Goal: Complete application form: Complete application form

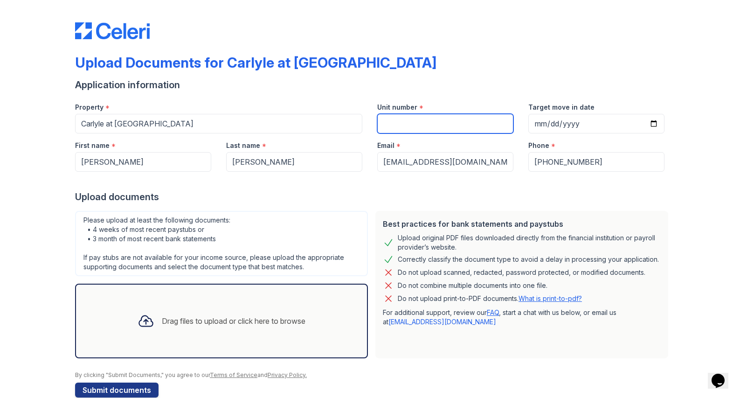
click at [420, 121] on input "Unit number" at bounding box center [445, 124] width 136 height 20
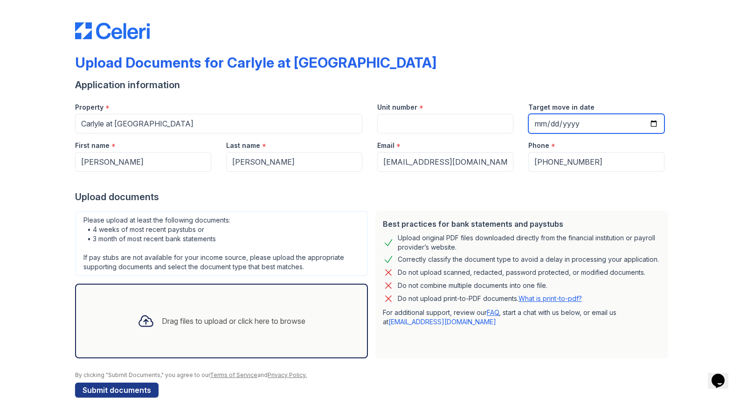
click at [539, 124] on input "Target move in date" at bounding box center [596, 124] width 136 height 20
type input "2025-09-05"
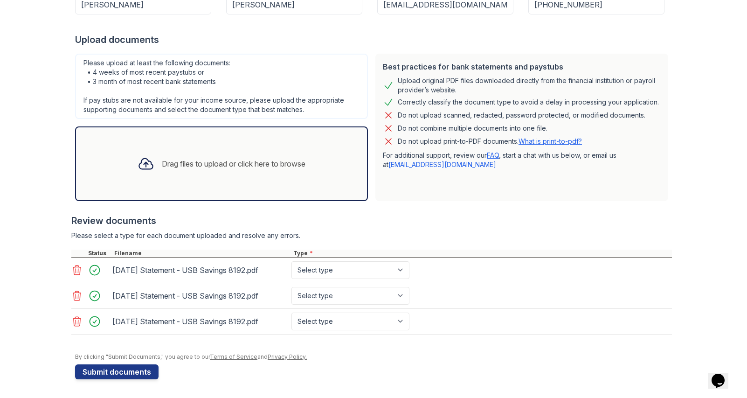
scroll to position [157, 0]
select select "bank_statement"
click at [140, 370] on button "Submit documents" at bounding box center [116, 371] width 83 height 15
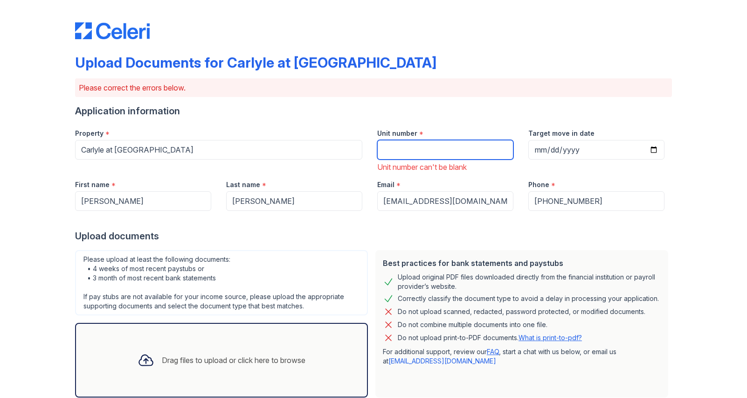
click at [407, 145] on input "Unit number" at bounding box center [445, 150] width 136 height 20
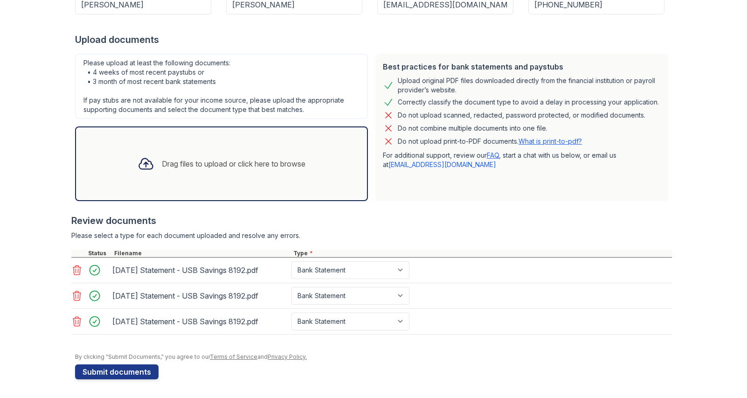
scroll to position [196, 0]
type input "2031"
click at [140, 369] on button "Submit documents" at bounding box center [116, 371] width 83 height 15
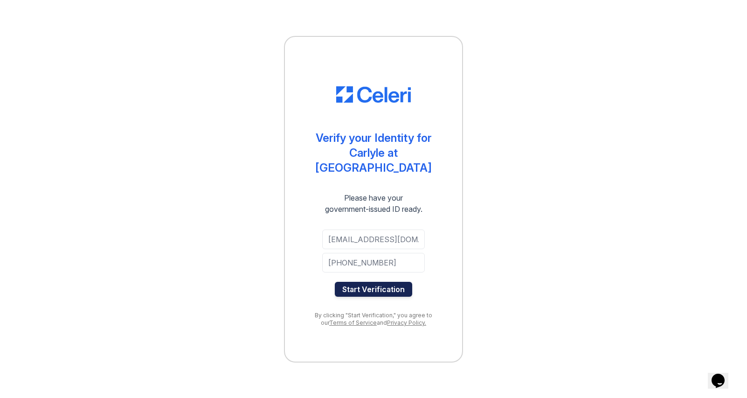
click at [376, 282] on button "Start Verification" at bounding box center [373, 289] width 77 height 15
